Goal: Download file/media

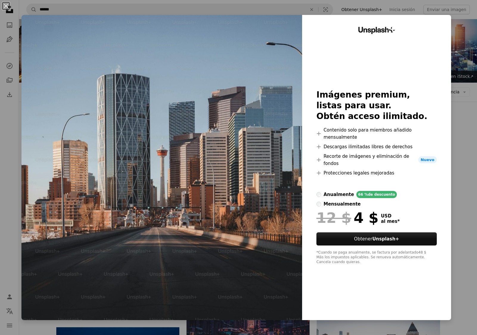
click at [449, 123] on div "An X shape Unsplash+ Imágenes premium, listas para usar. Obtén acceso ilimitado…" at bounding box center [238, 167] width 477 height 335
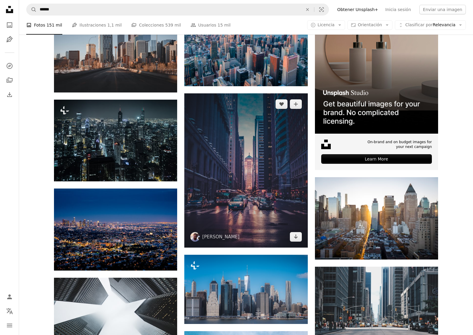
scroll to position [149, 0]
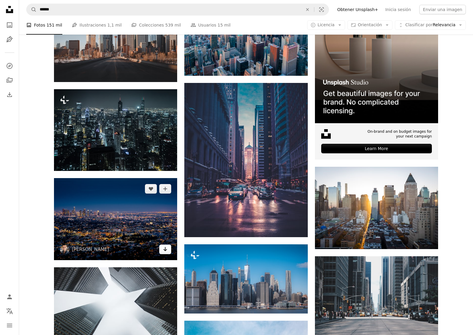
click at [168, 249] on link "Arrow pointing down" at bounding box center [165, 249] width 12 height 10
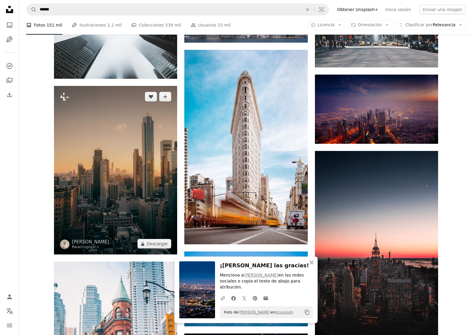
scroll to position [477, 0]
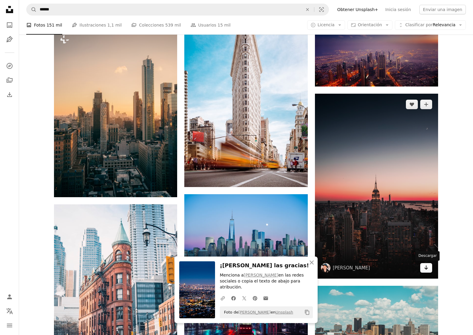
click at [426, 268] on icon "Descargar" at bounding box center [426, 267] width 4 height 4
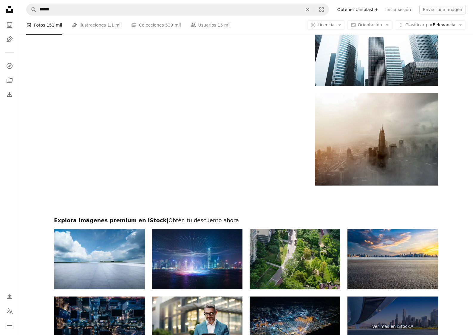
scroll to position [1043, 0]
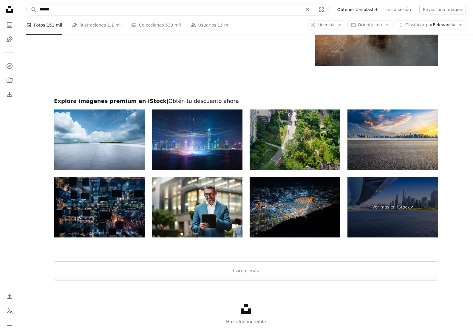
click at [107, 9] on input "******" at bounding box center [169, 9] width 264 height 11
type input "**********"
click button "A magnifying glass" at bounding box center [32, 9] width 10 height 11
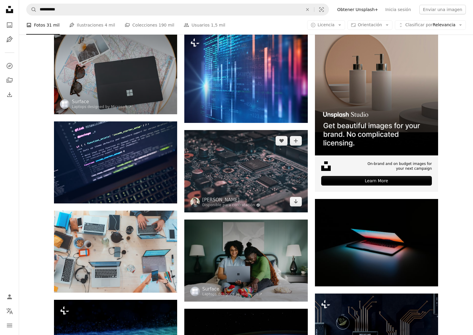
scroll to position [119, 0]
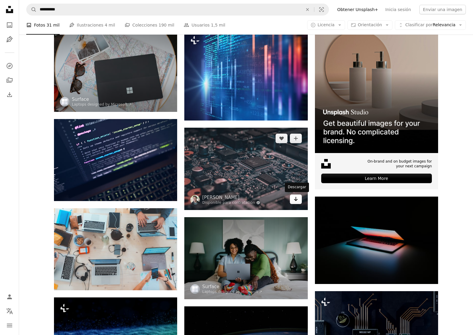
click at [295, 199] on icon "Descargar" at bounding box center [296, 199] width 4 height 4
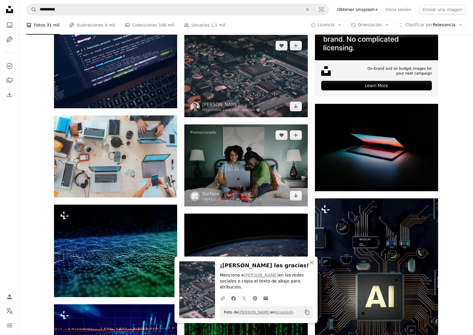
scroll to position [328, 0]
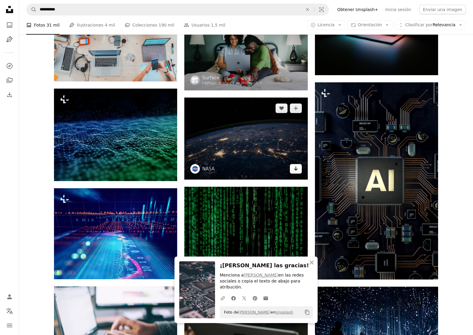
click at [297, 168] on icon "Arrow pointing down" at bounding box center [295, 168] width 5 height 7
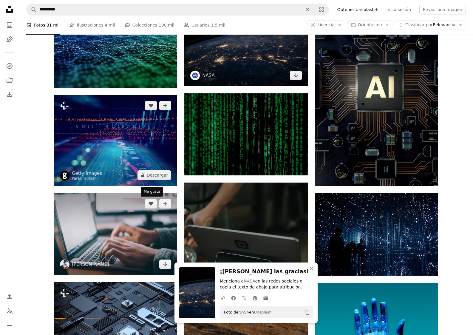
scroll to position [417, 0]
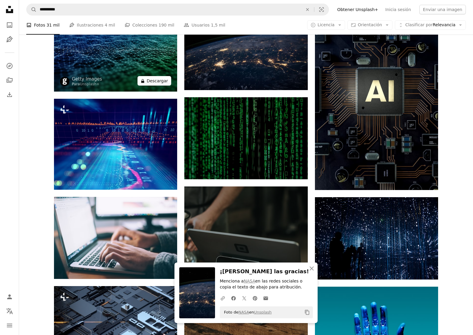
click at [165, 83] on button "A lock Descargar" at bounding box center [154, 81] width 34 height 10
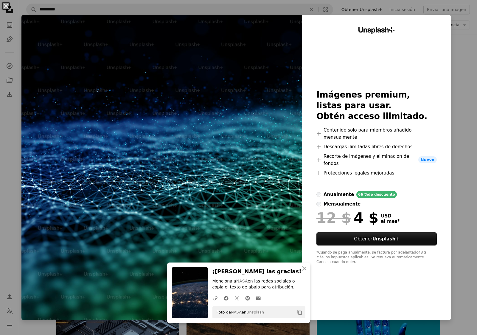
click at [464, 95] on div "An X shape An X shape Cerrar ¡[PERSON_NAME] las gracias! Menciona a NASA en las…" at bounding box center [238, 167] width 477 height 335
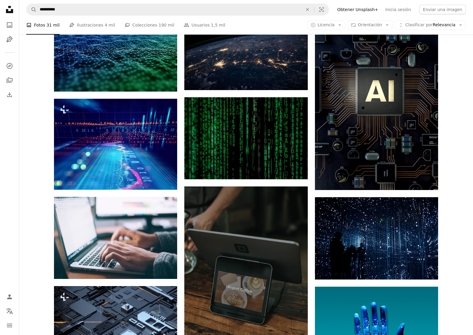
scroll to position [330, 0]
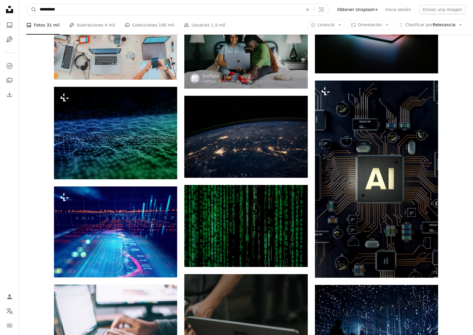
click at [145, 8] on input "**********" at bounding box center [169, 9] width 264 height 11
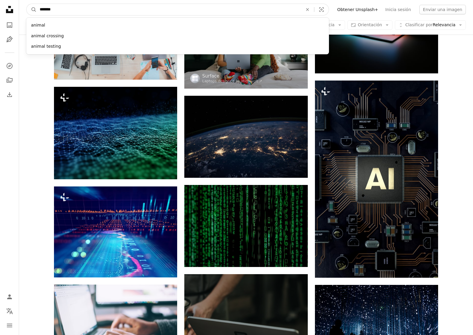
type input "********"
click button "A magnifying glass" at bounding box center [32, 9] width 10 height 11
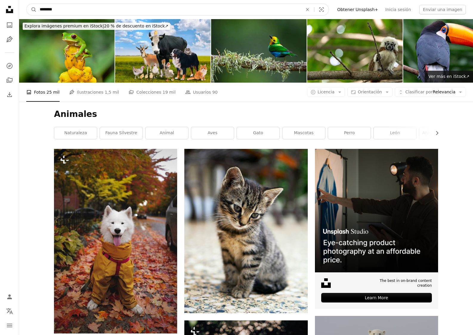
click at [274, 13] on input "********" at bounding box center [169, 9] width 264 height 11
type input "********"
click button "A magnifying glass" at bounding box center [32, 9] width 10 height 11
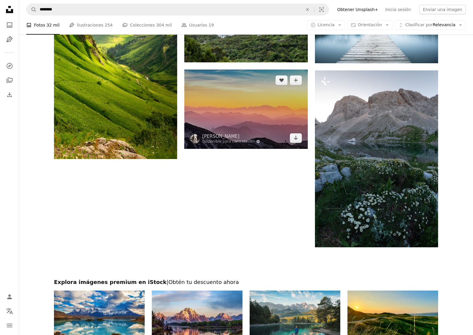
scroll to position [864, 0]
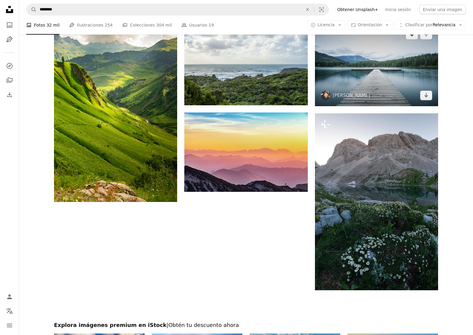
click at [427, 102] on img at bounding box center [376, 65] width 123 height 82
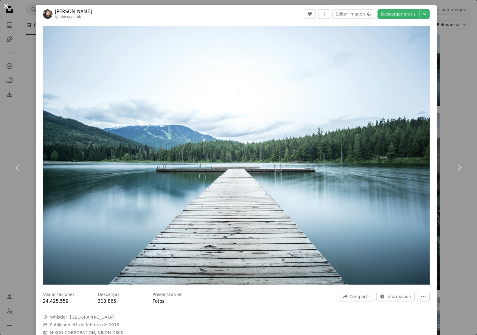
click at [437, 91] on div "An X shape Chevron left Chevron right [PERSON_NAME] tjholowaychuk A heart A plu…" at bounding box center [238, 167] width 477 height 335
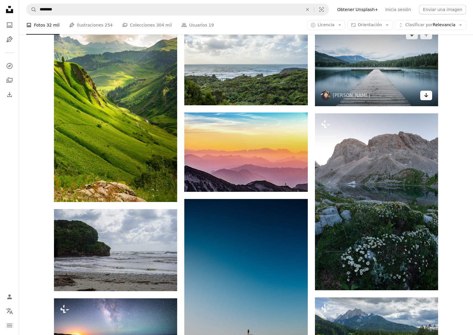
click at [430, 94] on link "Arrow pointing down" at bounding box center [426, 96] width 12 height 10
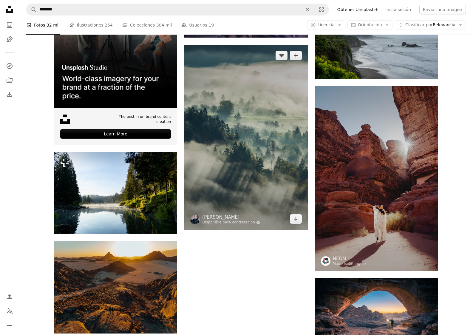
scroll to position [1639, 0]
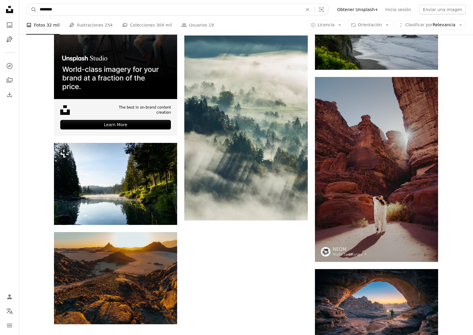
click at [121, 13] on input "********" at bounding box center [169, 9] width 264 height 11
type input "**********"
click button "A magnifying glass" at bounding box center [32, 9] width 10 height 11
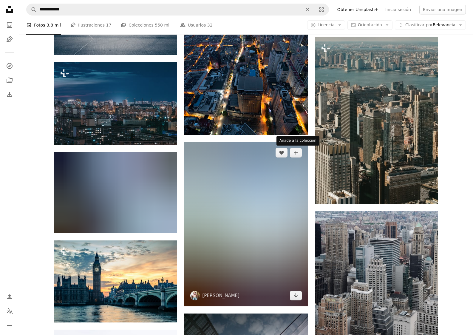
scroll to position [417, 0]
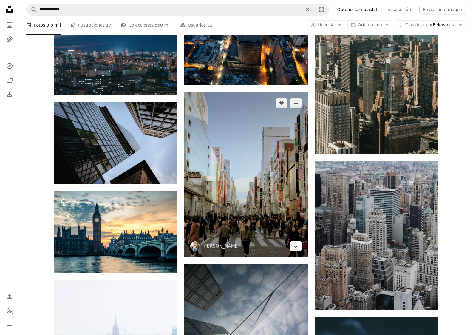
click at [294, 247] on icon "Arrow pointing down" at bounding box center [295, 245] width 5 height 7
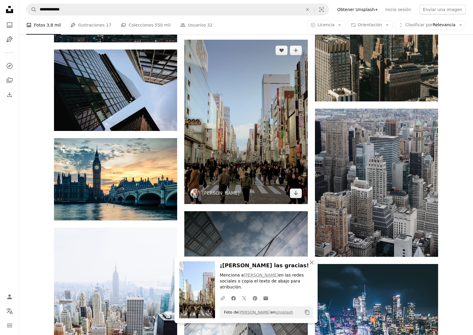
scroll to position [477, 0]
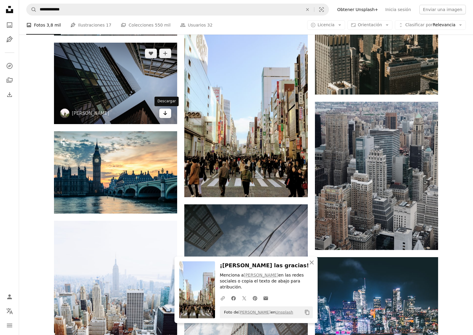
click at [160, 111] on link "Arrow pointing down" at bounding box center [165, 113] width 12 height 10
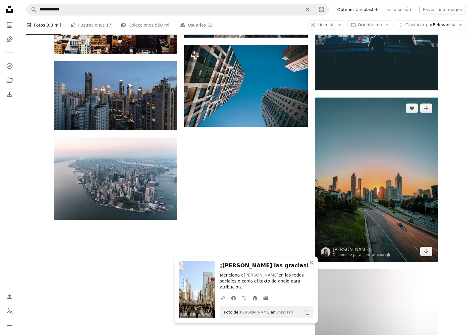
scroll to position [834, 0]
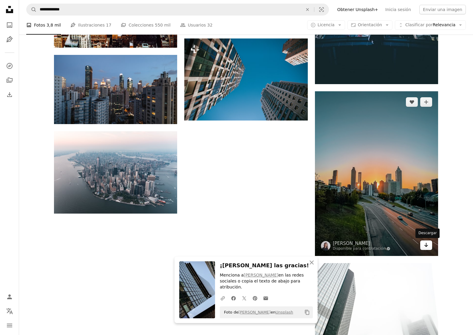
click at [430, 245] on link "Arrow pointing down" at bounding box center [426, 245] width 12 height 10
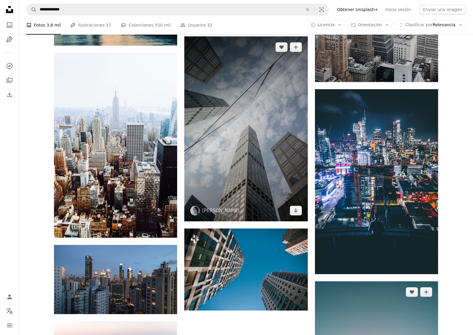
scroll to position [596, 0]
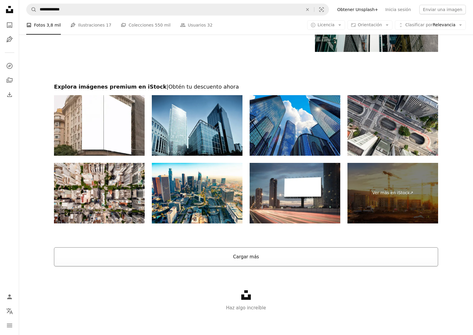
click at [314, 257] on button "Cargar más" at bounding box center [246, 256] width 384 height 19
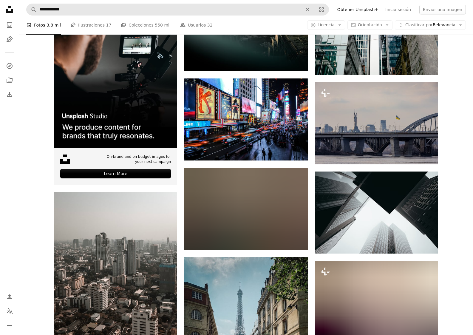
scroll to position [1229, 0]
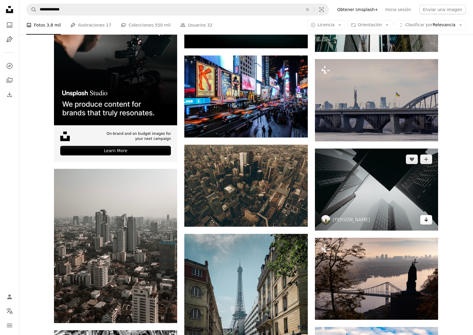
click at [423, 221] on link "Arrow pointing down" at bounding box center [426, 220] width 12 height 10
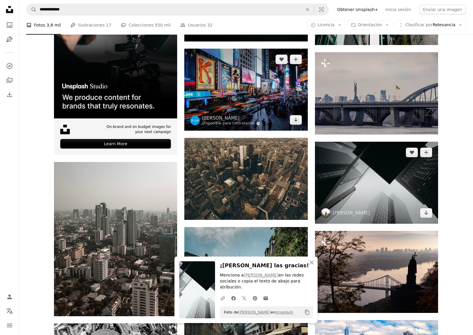
scroll to position [1259, 0]
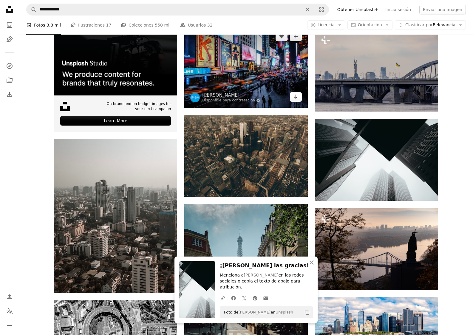
click at [295, 99] on icon "Arrow pointing down" at bounding box center [295, 96] width 5 height 7
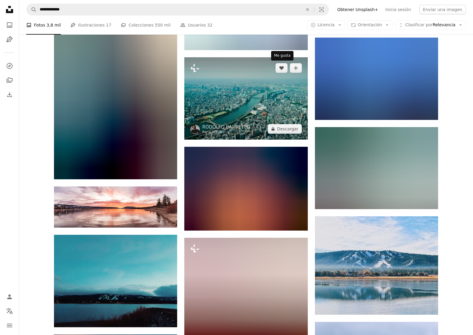
scroll to position [2064, 0]
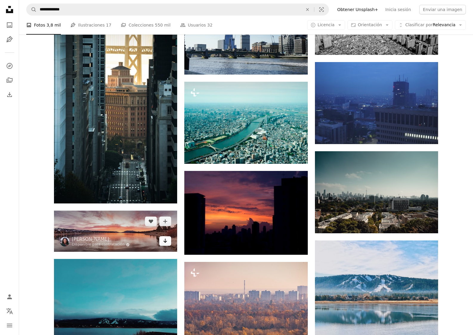
click at [165, 241] on icon "Descargar" at bounding box center [165, 240] width 4 height 4
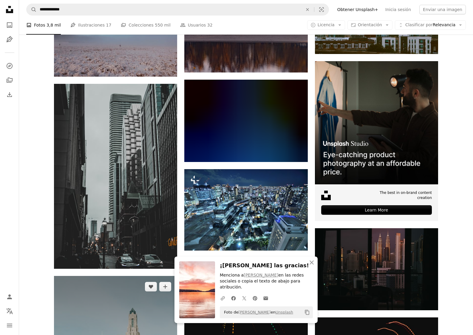
scroll to position [2481, 0]
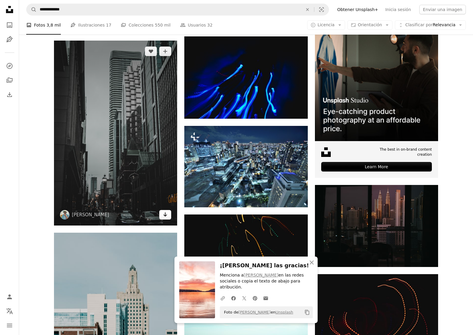
click at [167, 212] on icon "Arrow pointing down" at bounding box center [165, 214] width 5 height 7
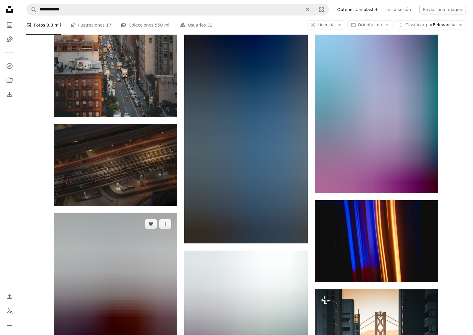
scroll to position [3762, 0]
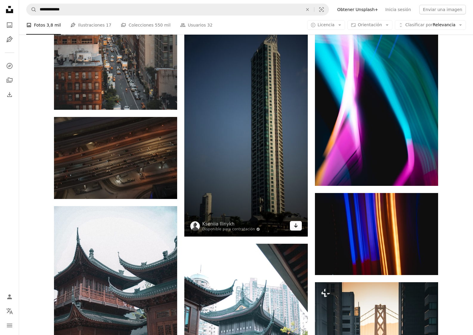
click at [300, 229] on link "Arrow pointing down" at bounding box center [296, 226] width 12 height 10
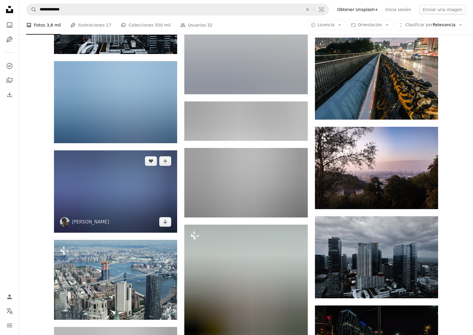
scroll to position [4299, 0]
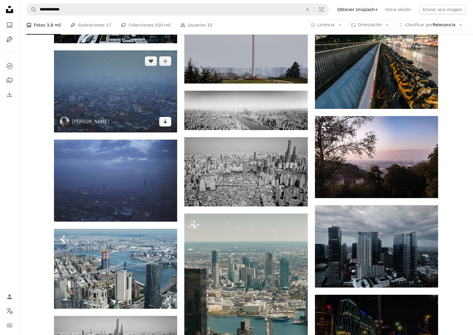
click at [167, 121] on icon "Arrow pointing down" at bounding box center [165, 121] width 5 height 7
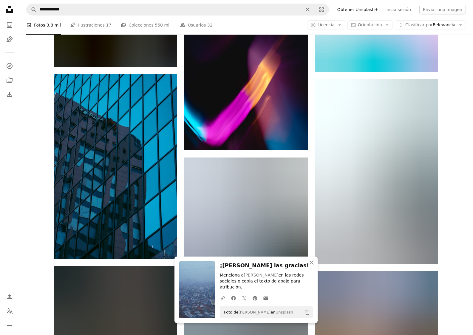
scroll to position [4805, 0]
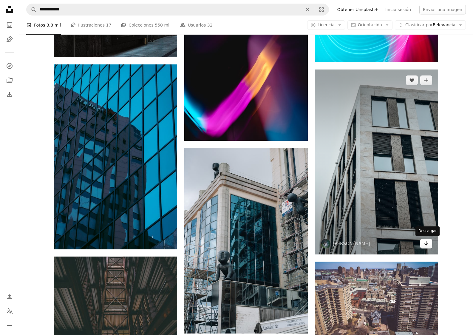
click at [426, 243] on icon "Descargar" at bounding box center [426, 243] width 4 height 4
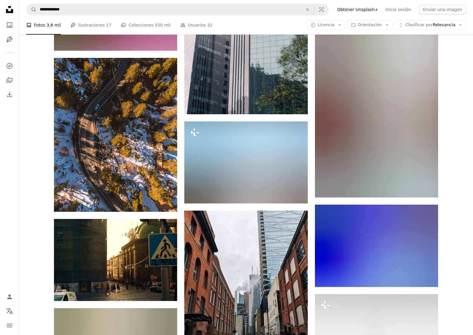
scroll to position [5550, 0]
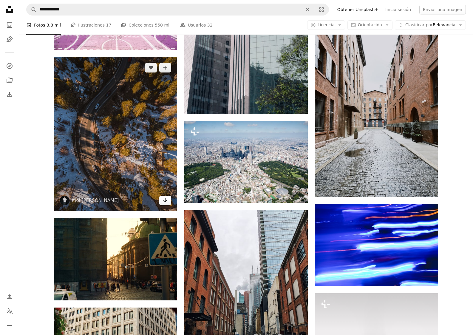
click at [161, 201] on link "Arrow pointing down" at bounding box center [165, 201] width 12 height 10
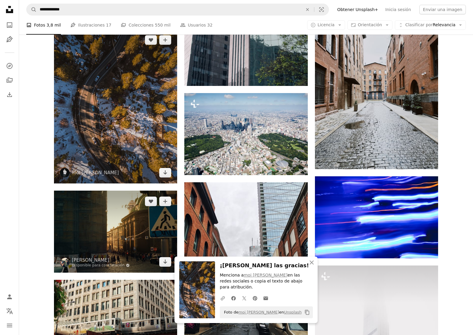
scroll to position [5610, 0]
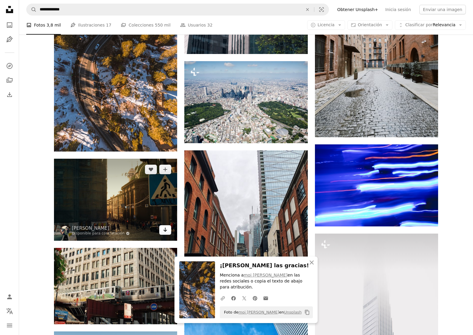
click at [167, 231] on icon "Arrow pointing down" at bounding box center [165, 229] width 5 height 7
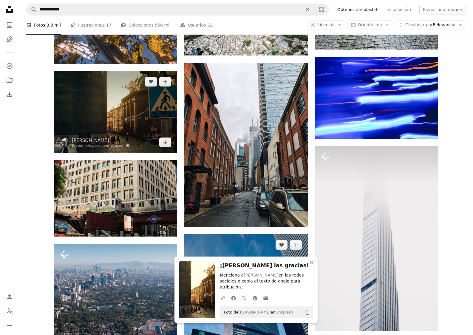
scroll to position [5729, 0]
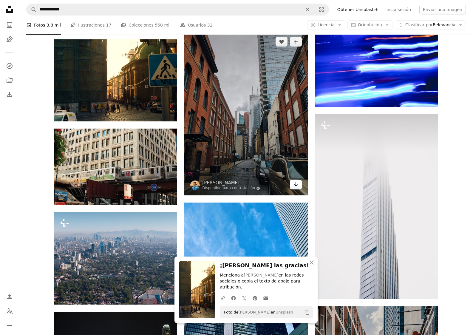
click at [295, 184] on icon "Descargar" at bounding box center [296, 184] width 4 height 4
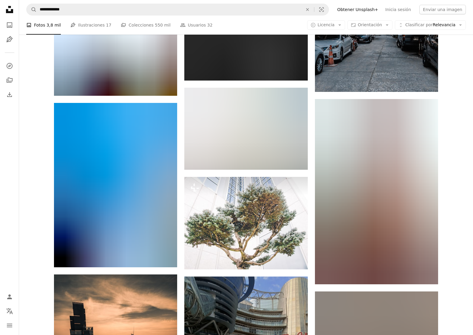
scroll to position [6117, 0]
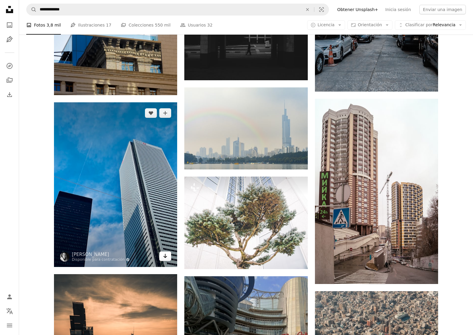
click at [166, 256] on icon "Arrow pointing down" at bounding box center [165, 255] width 5 height 7
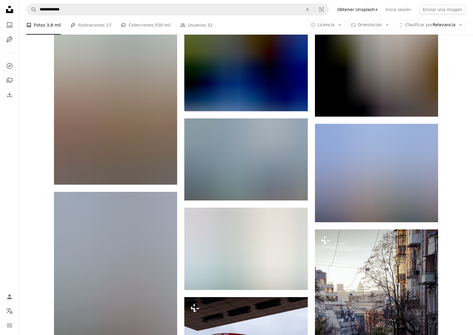
scroll to position [6832, 0]
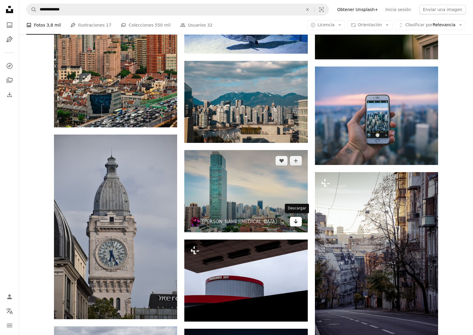
click at [292, 221] on link "Arrow pointing down" at bounding box center [296, 222] width 12 height 10
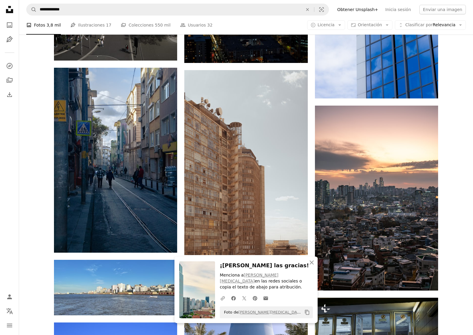
scroll to position [7309, 0]
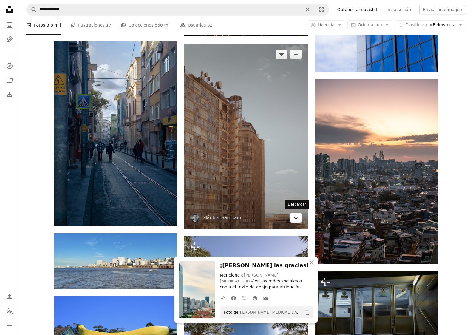
click at [296, 217] on icon "Descargar" at bounding box center [296, 217] width 4 height 4
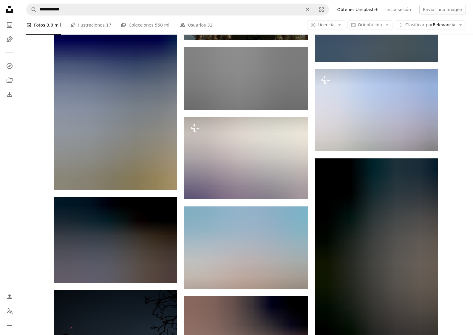
scroll to position [7756, 0]
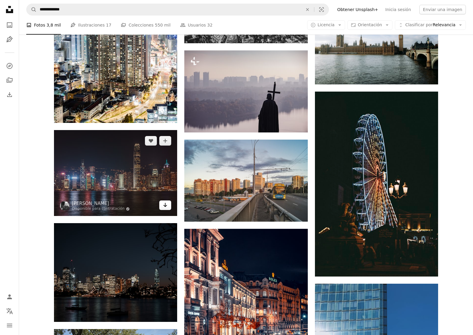
click at [167, 204] on icon "Arrow pointing down" at bounding box center [165, 204] width 5 height 7
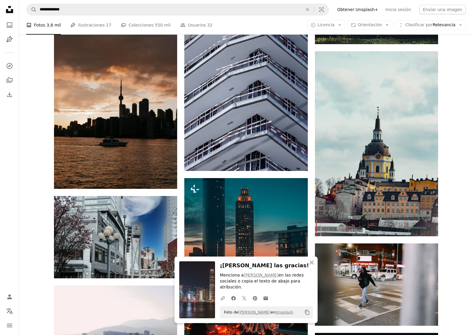
scroll to position [8173, 0]
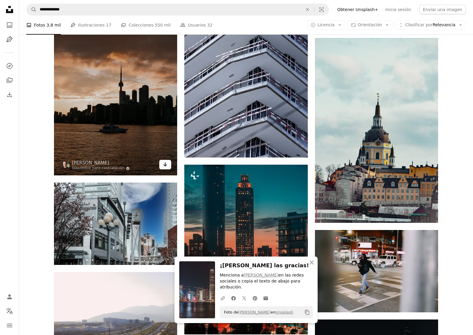
click at [168, 168] on link "Arrow pointing down" at bounding box center [165, 165] width 12 height 10
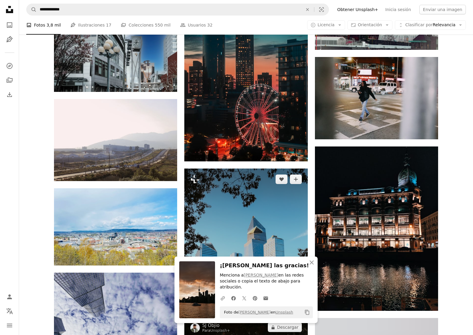
scroll to position [8352, 0]
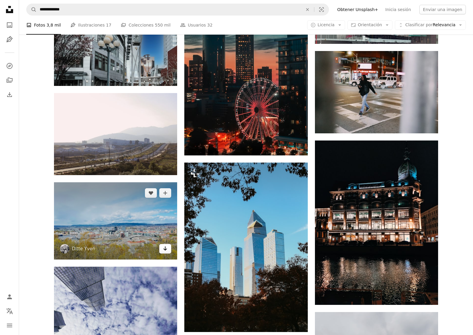
click at [166, 245] on icon "Arrow pointing down" at bounding box center [165, 248] width 5 height 7
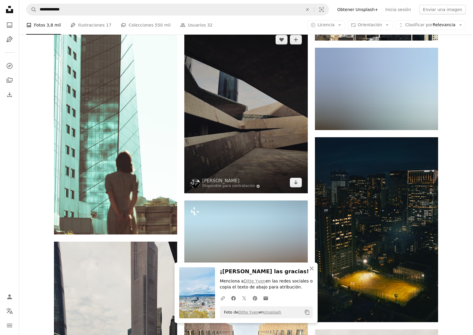
scroll to position [8888, 0]
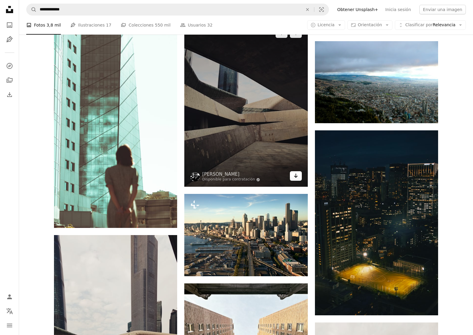
click at [300, 172] on link "Arrow pointing down" at bounding box center [296, 176] width 12 height 10
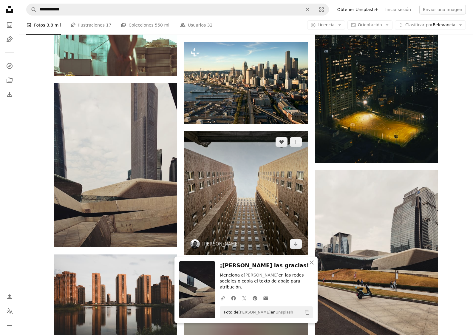
scroll to position [9097, 0]
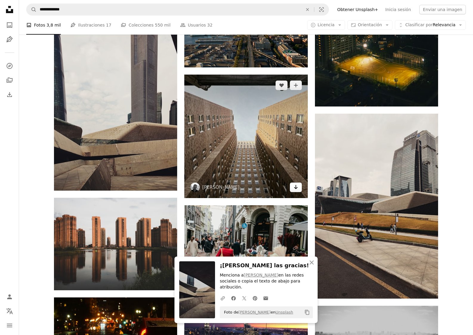
click at [294, 183] on icon "Arrow pointing down" at bounding box center [295, 186] width 5 height 7
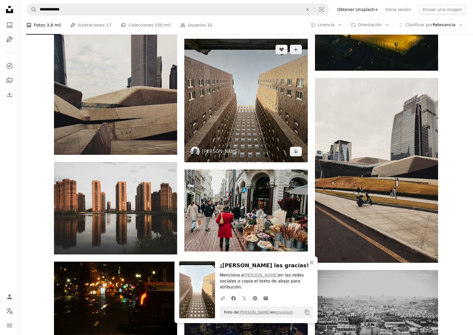
scroll to position [9186, 0]
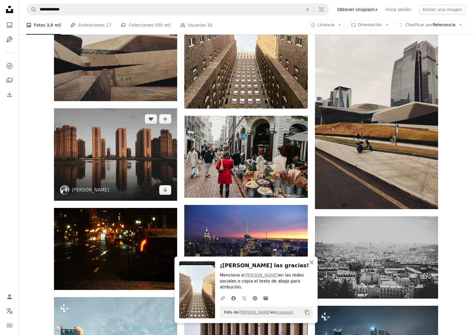
click at [167, 194] on img at bounding box center [115, 154] width 123 height 92
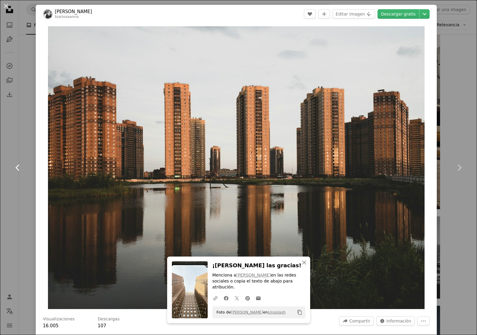
click at [25, 191] on link "Chevron left" at bounding box center [18, 167] width 36 height 57
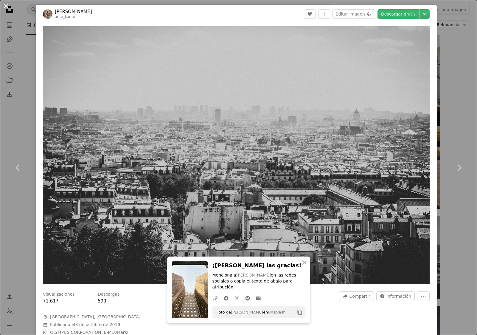
click at [439, 73] on div "An X shape Chevron left Chevron right An X shape Cerrar ¡[PERSON_NAME] las grac…" at bounding box center [238, 167] width 477 height 335
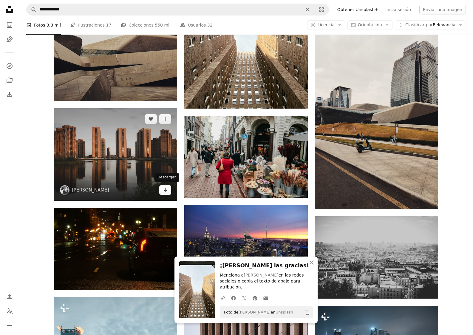
click at [166, 191] on icon "Arrow pointing down" at bounding box center [165, 189] width 5 height 7
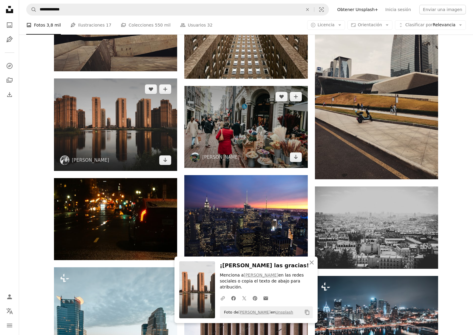
scroll to position [9305, 0]
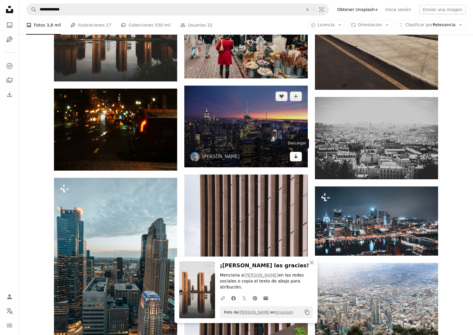
drag, startPoint x: 297, startPoint y: 157, endPoint x: 293, endPoint y: 158, distance: 4.5
click at [297, 157] on icon "Arrow pointing down" at bounding box center [295, 156] width 5 height 7
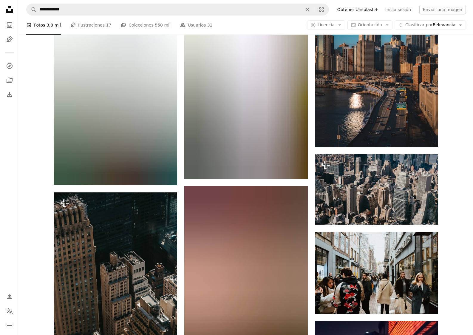
scroll to position [9931, 0]
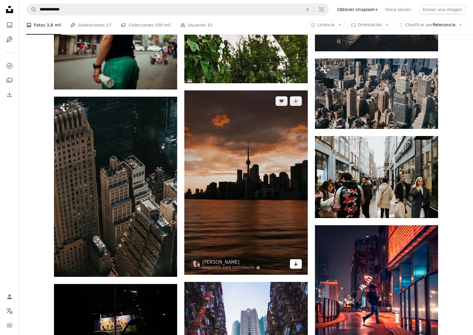
click at [298, 261] on icon "Arrow pointing down" at bounding box center [295, 263] width 5 height 7
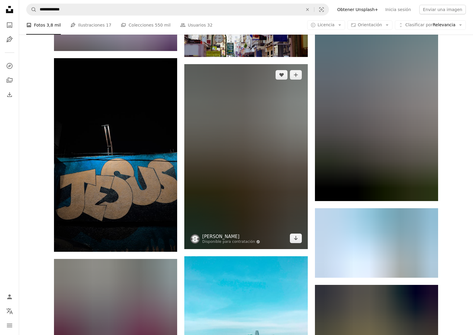
scroll to position [10676, 0]
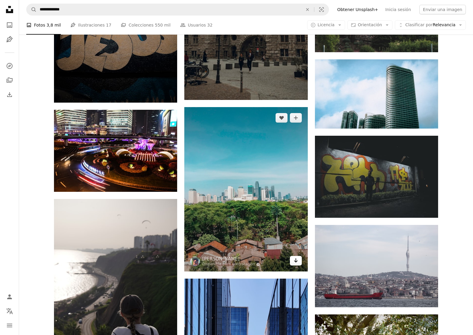
click at [299, 263] on link "Arrow pointing down" at bounding box center [296, 261] width 12 height 10
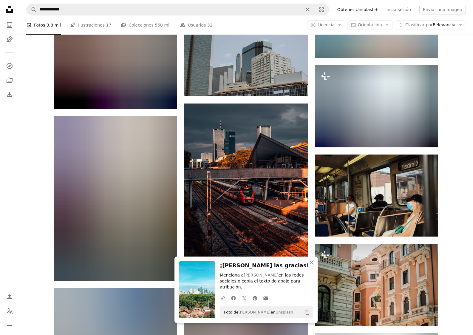
scroll to position [11123, 0]
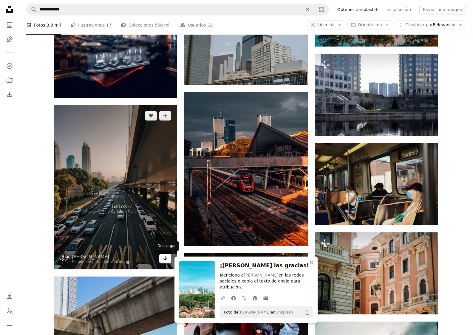
click at [167, 255] on icon "Arrow pointing down" at bounding box center [165, 258] width 5 height 7
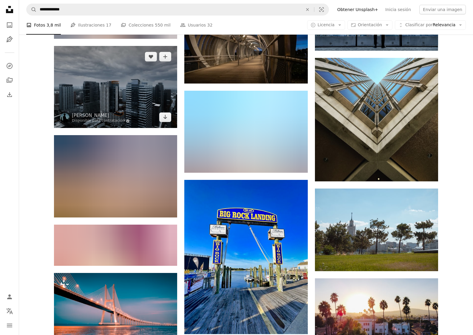
scroll to position [12256, 0]
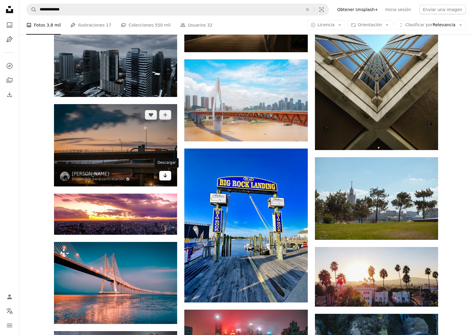
click at [165, 175] on icon "Descargar" at bounding box center [165, 175] width 4 height 4
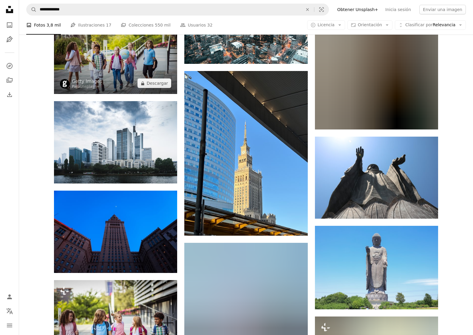
scroll to position [14133, 0]
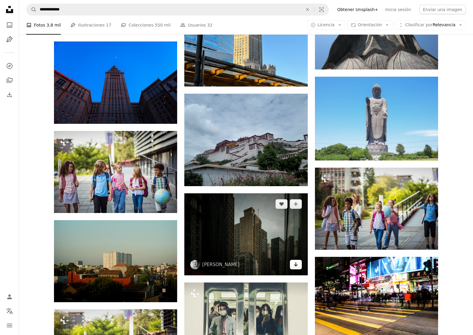
click at [297, 263] on icon "Descargar" at bounding box center [296, 264] width 4 height 4
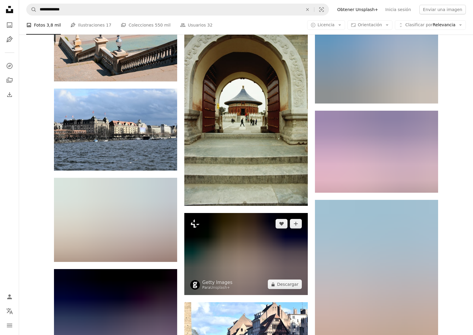
scroll to position [16488, 0]
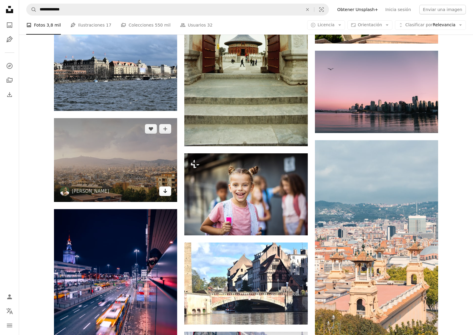
click at [167, 190] on icon "Arrow pointing down" at bounding box center [165, 190] width 5 height 7
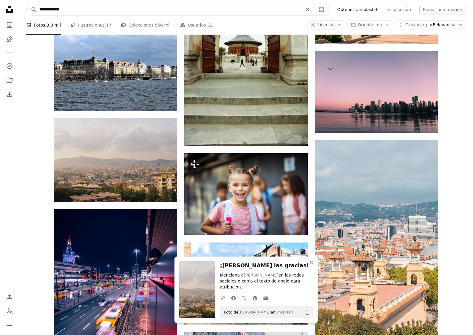
click at [138, 12] on input "**********" at bounding box center [169, 9] width 264 height 11
type input "********"
click at [27, 4] on button "A magnifying glass" at bounding box center [32, 9] width 10 height 11
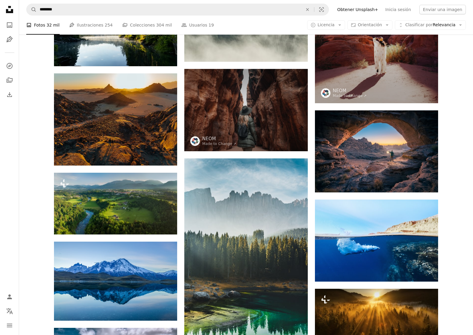
scroll to position [1878, 0]
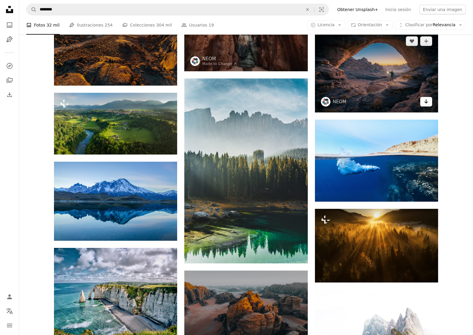
click at [425, 103] on icon "Arrow pointing down" at bounding box center [425, 101] width 5 height 7
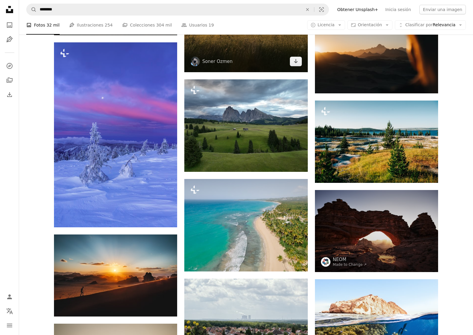
scroll to position [2712, 0]
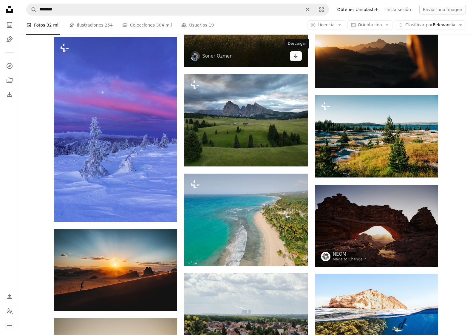
click at [297, 56] on icon "Descargar" at bounding box center [296, 56] width 4 height 4
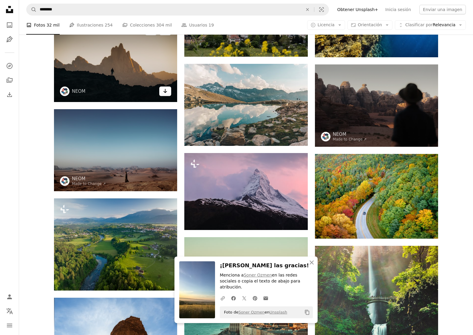
scroll to position [3010, 0]
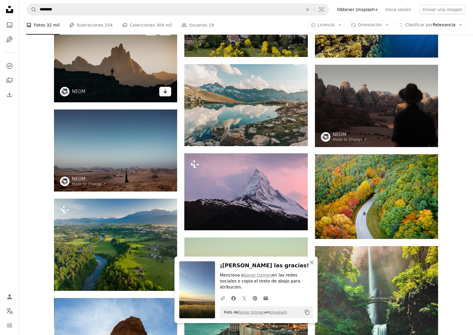
click at [169, 93] on link "Arrow pointing down" at bounding box center [165, 92] width 12 height 10
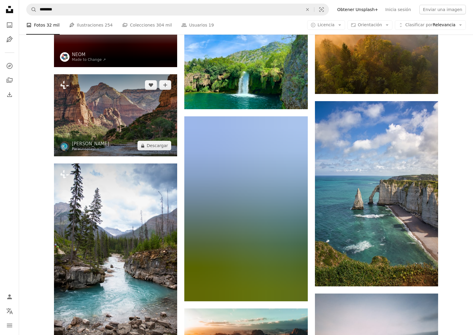
scroll to position [3725, 0]
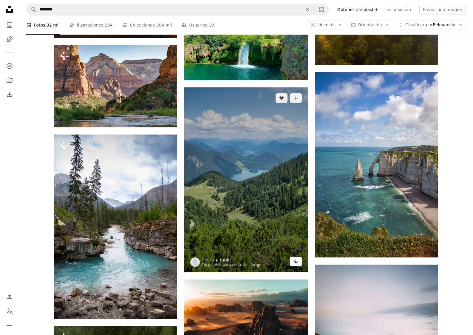
click at [295, 260] on icon "Arrow pointing down" at bounding box center [295, 260] width 5 height 7
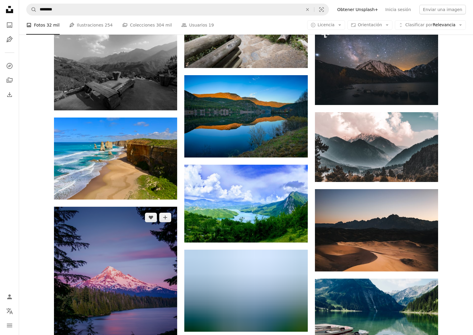
scroll to position [4381, 0]
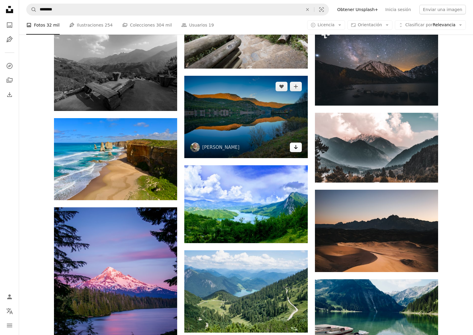
click at [296, 148] on icon "Descargar" at bounding box center [296, 147] width 4 height 4
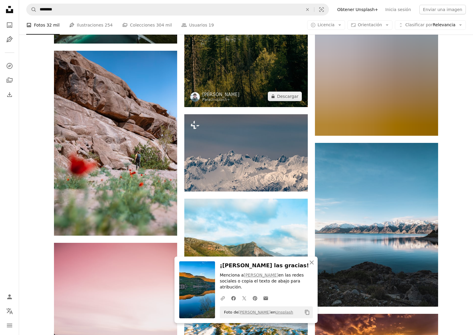
scroll to position [4977, 0]
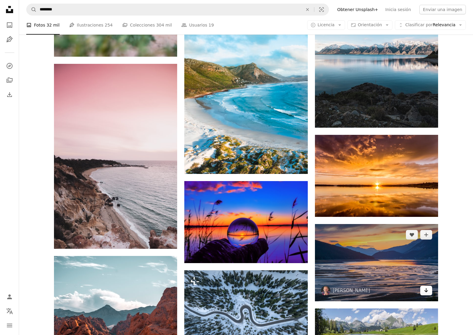
click at [425, 286] on link "Arrow pointing down" at bounding box center [426, 291] width 12 height 10
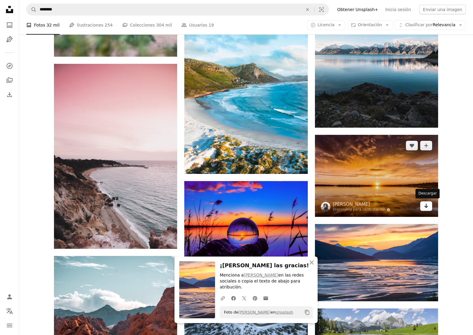
click at [430, 207] on link "Arrow pointing down" at bounding box center [426, 206] width 12 height 10
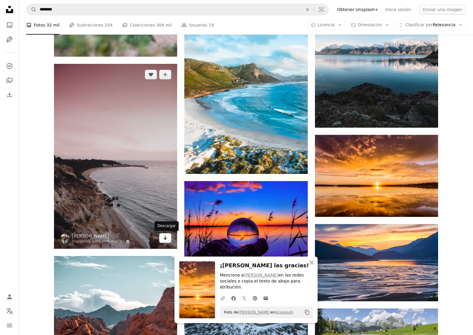
click at [168, 240] on link "Arrow pointing down" at bounding box center [165, 238] width 12 height 10
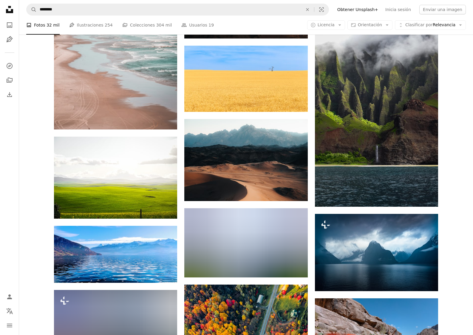
scroll to position [6318, 0]
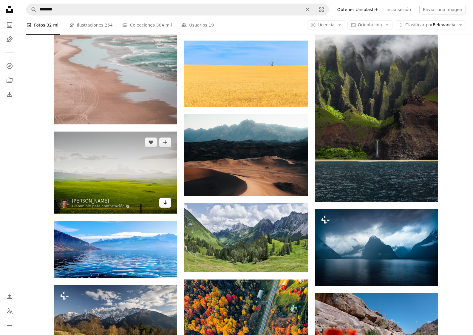
click at [161, 202] on link "Arrow pointing down" at bounding box center [165, 203] width 12 height 10
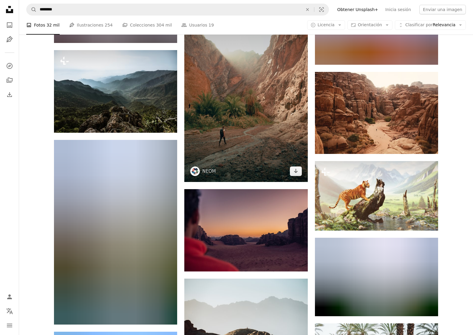
scroll to position [7093, 0]
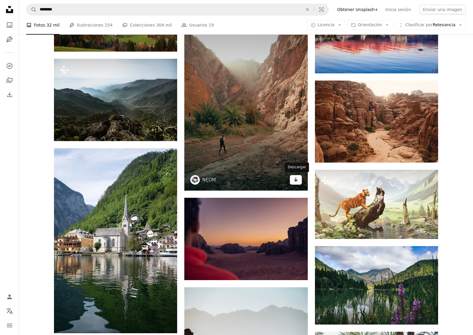
click at [297, 181] on icon "Arrow pointing down" at bounding box center [295, 179] width 5 height 7
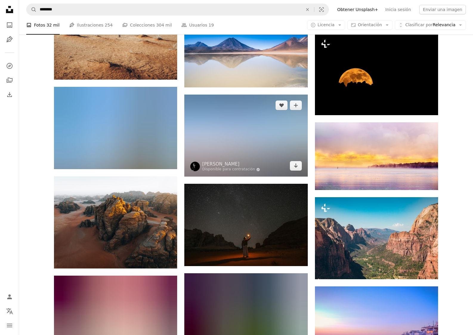
scroll to position [9865, 0]
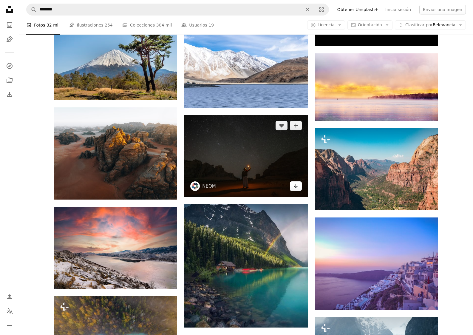
click at [292, 185] on link "Arrow pointing down" at bounding box center [296, 186] width 12 height 10
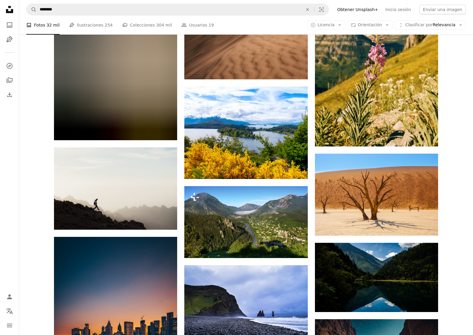
scroll to position [10401, 0]
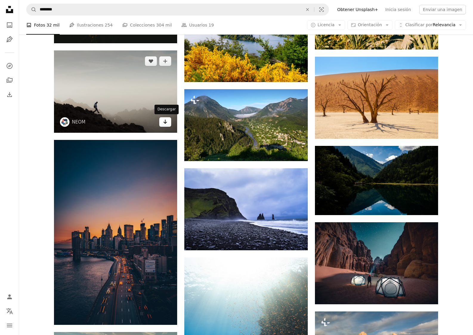
click at [165, 121] on icon "Descargar" at bounding box center [165, 122] width 4 height 4
